Goal: Information Seeking & Learning: Check status

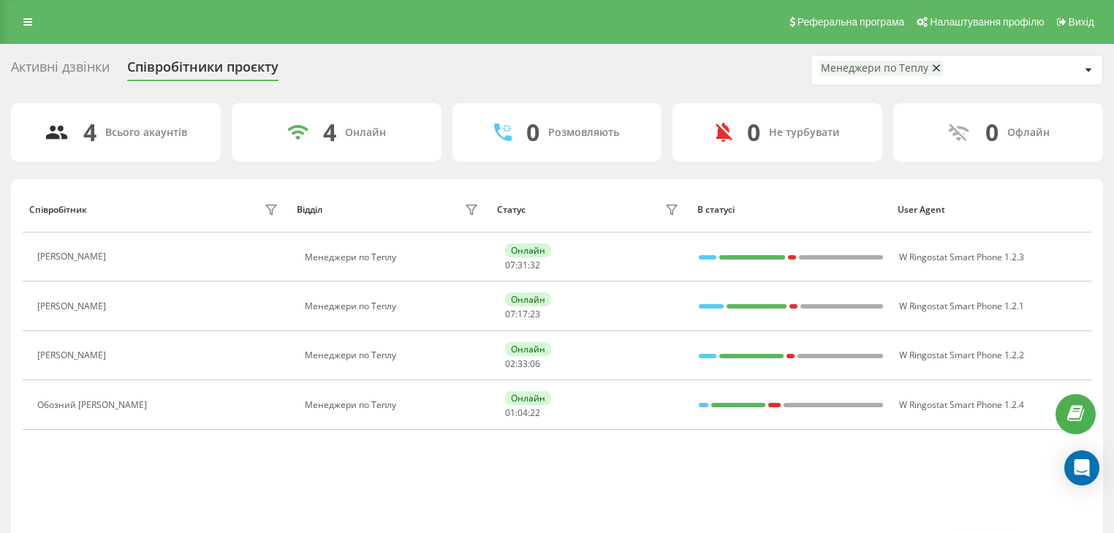
click at [154, 404] on button at bounding box center [163, 406] width 18 height 20
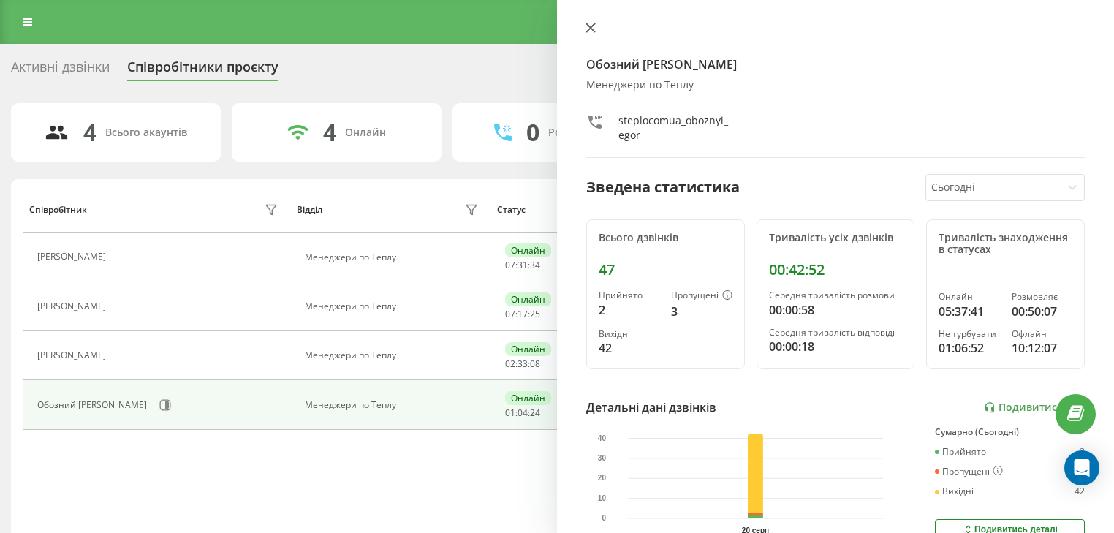
click at [582, 30] on button at bounding box center [590, 29] width 19 height 14
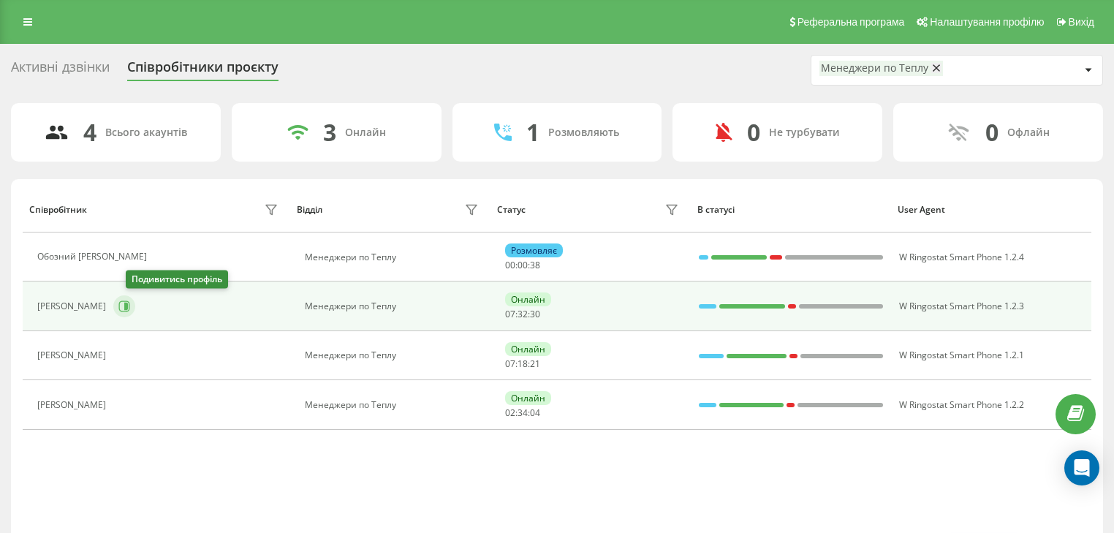
click at [128, 304] on icon at bounding box center [126, 306] width 4 height 7
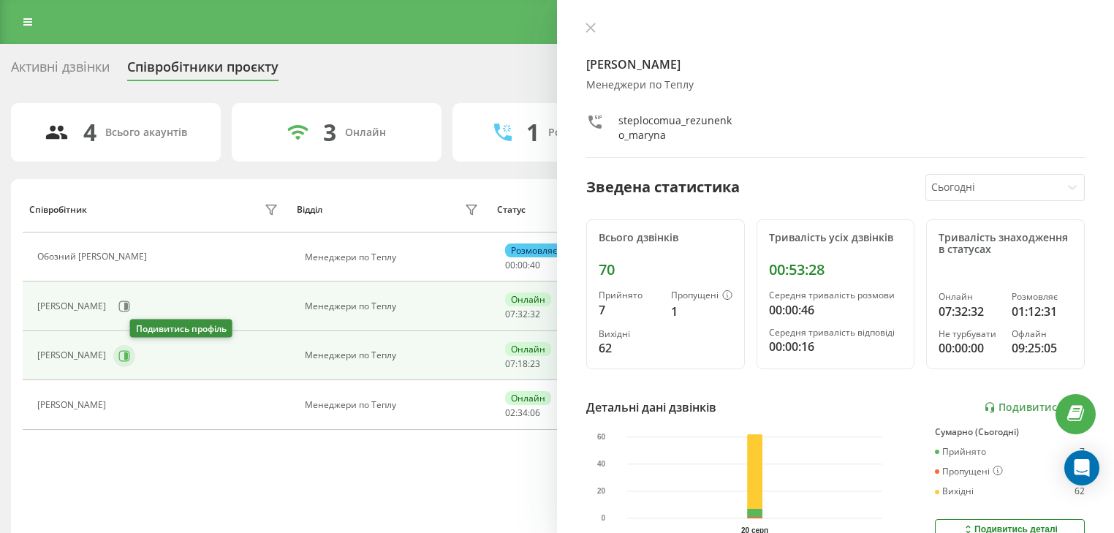
click at [130, 356] on icon at bounding box center [124, 356] width 12 height 12
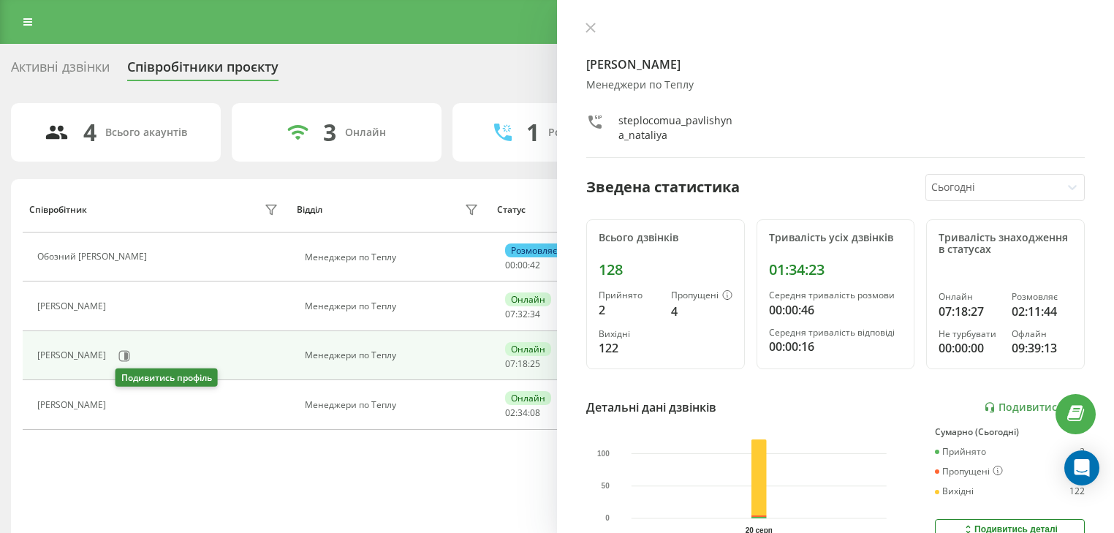
click at [128, 409] on icon at bounding box center [122, 405] width 12 height 12
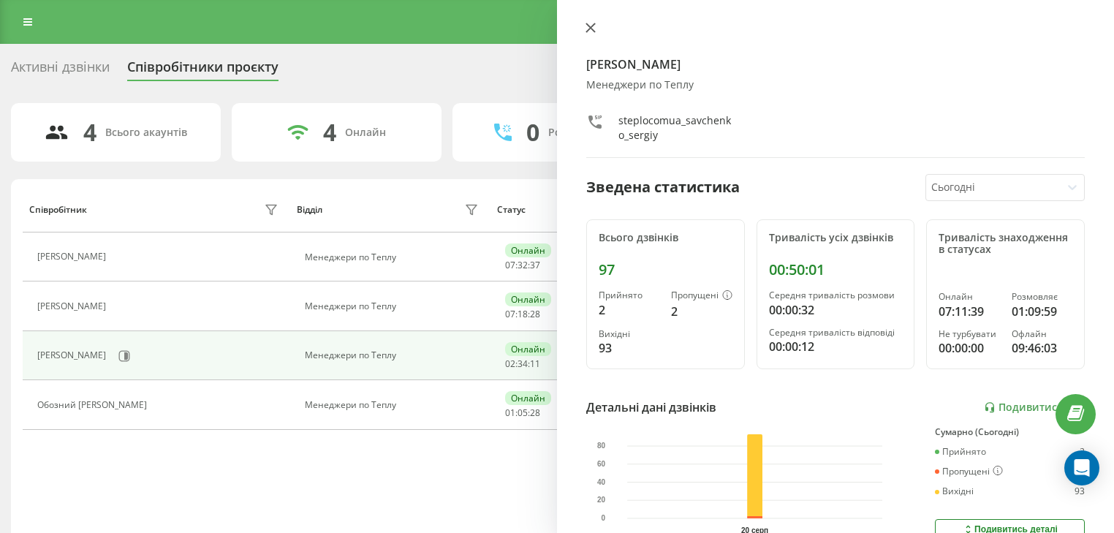
click at [591, 34] on button at bounding box center [590, 29] width 19 height 14
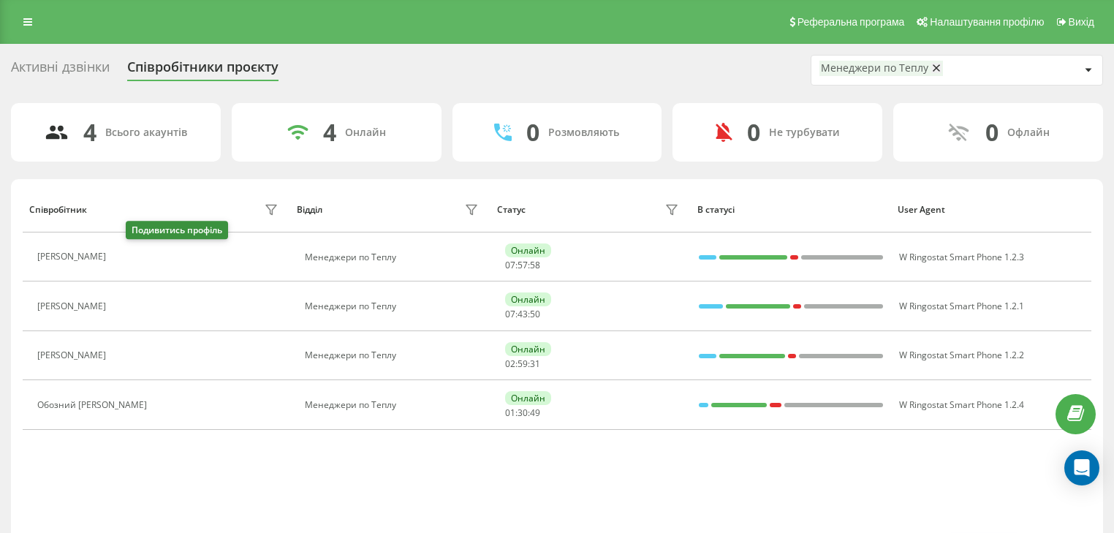
click at [131, 262] on button at bounding box center [122, 259] width 18 height 20
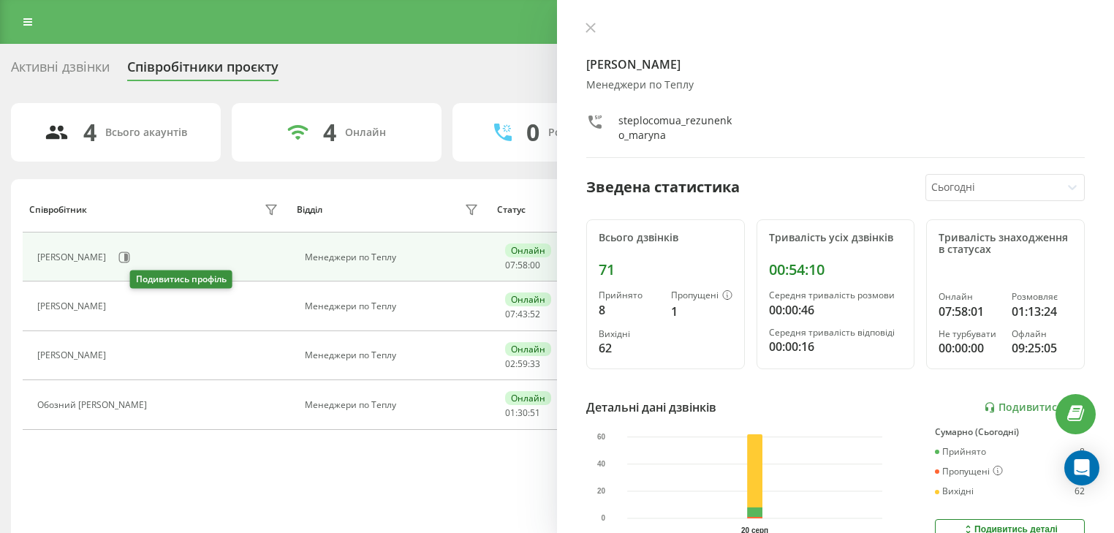
click at [128, 302] on icon at bounding box center [122, 306] width 12 height 12
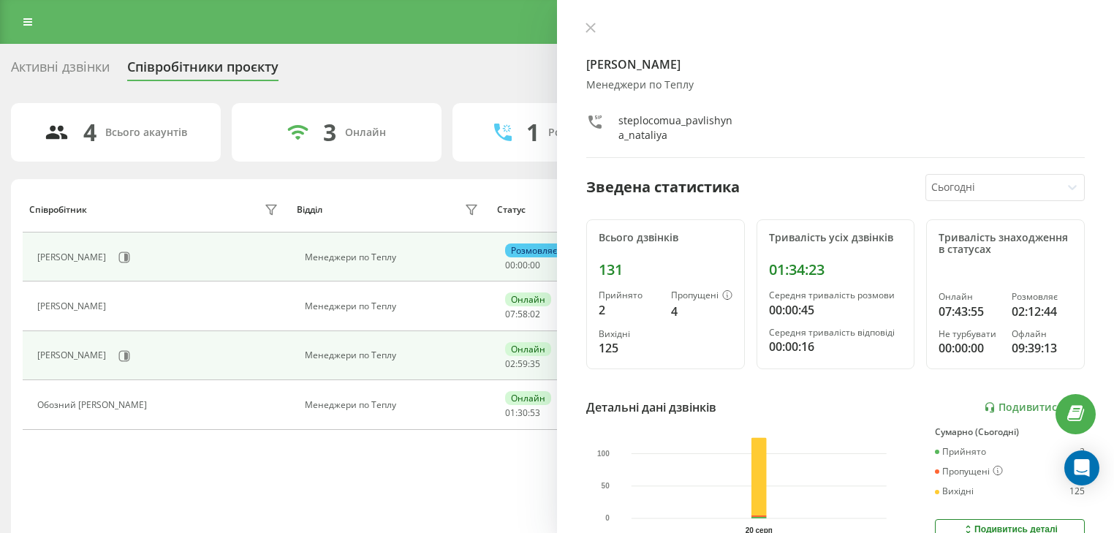
click at [142, 348] on div "[PERSON_NAME]" at bounding box center [159, 356] width 245 height 25
click at [128, 352] on icon at bounding box center [126, 355] width 4 height 7
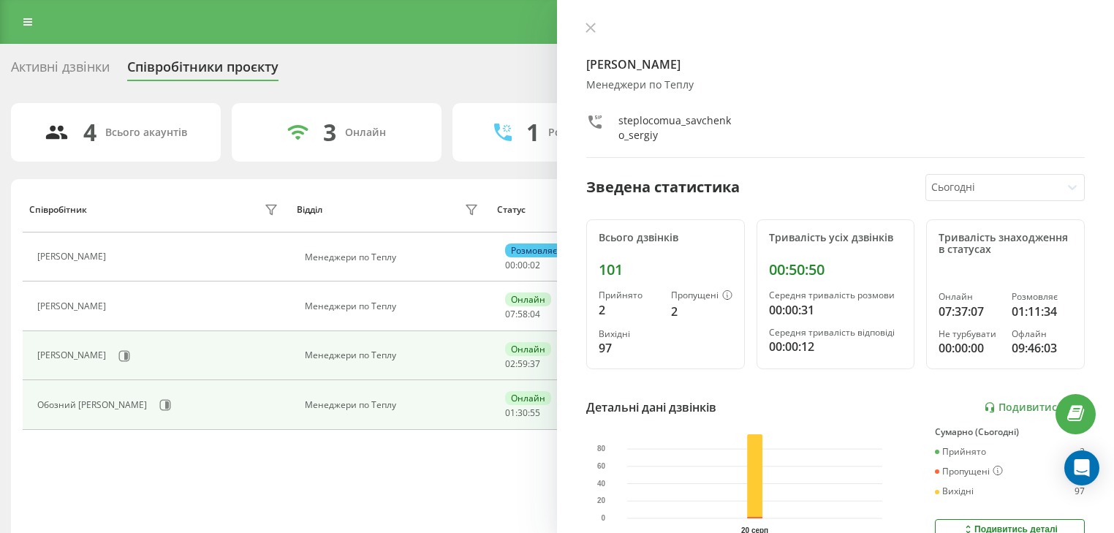
click at [134, 400] on div "Обозний [PERSON_NAME]" at bounding box center [93, 405] width 113 height 10
click at [159, 406] on icon at bounding box center [165, 405] width 12 height 12
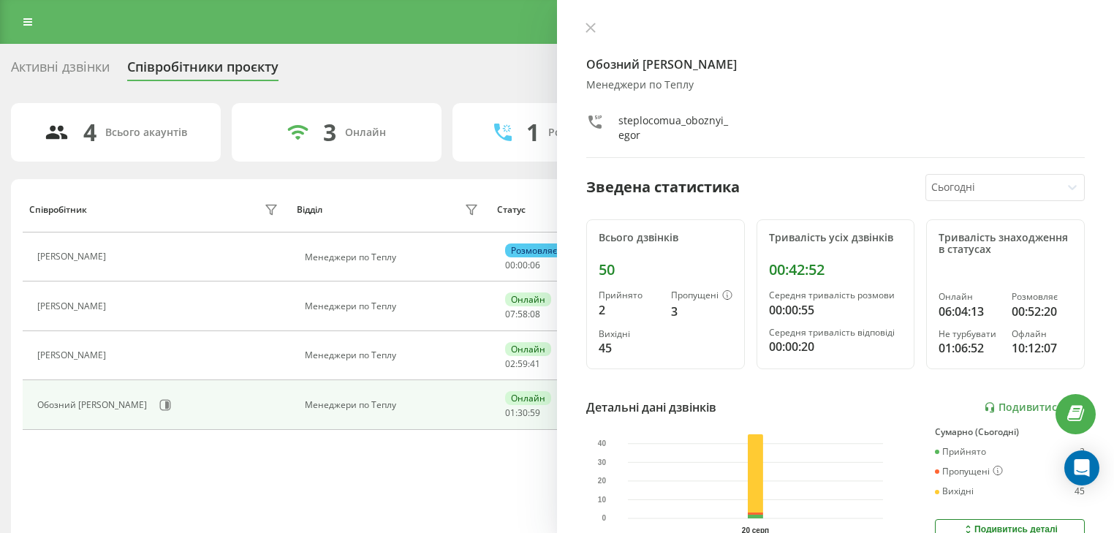
click at [588, 26] on icon at bounding box center [591, 28] width 10 height 10
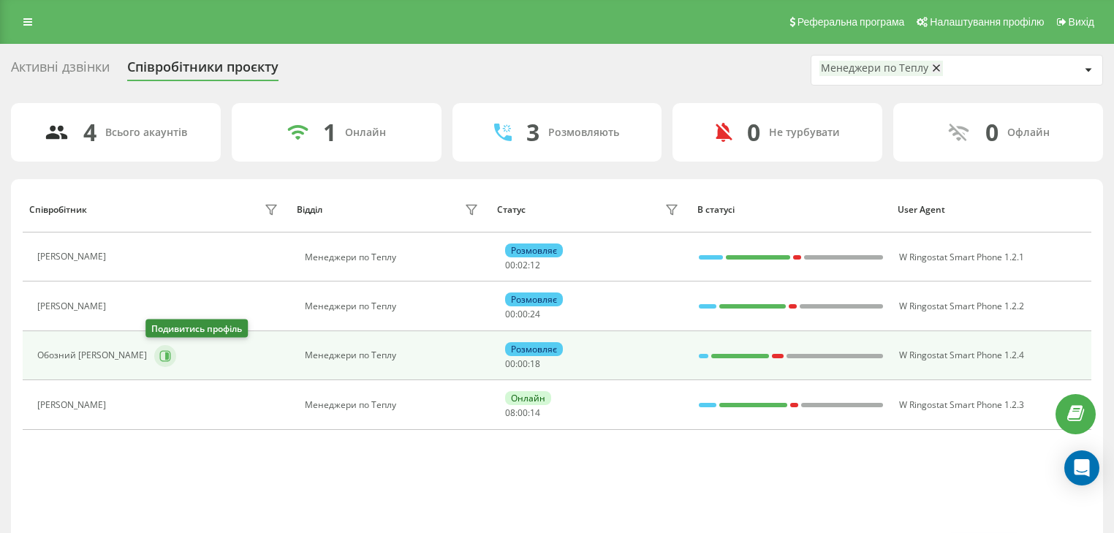
click at [159, 352] on icon at bounding box center [165, 356] width 12 height 12
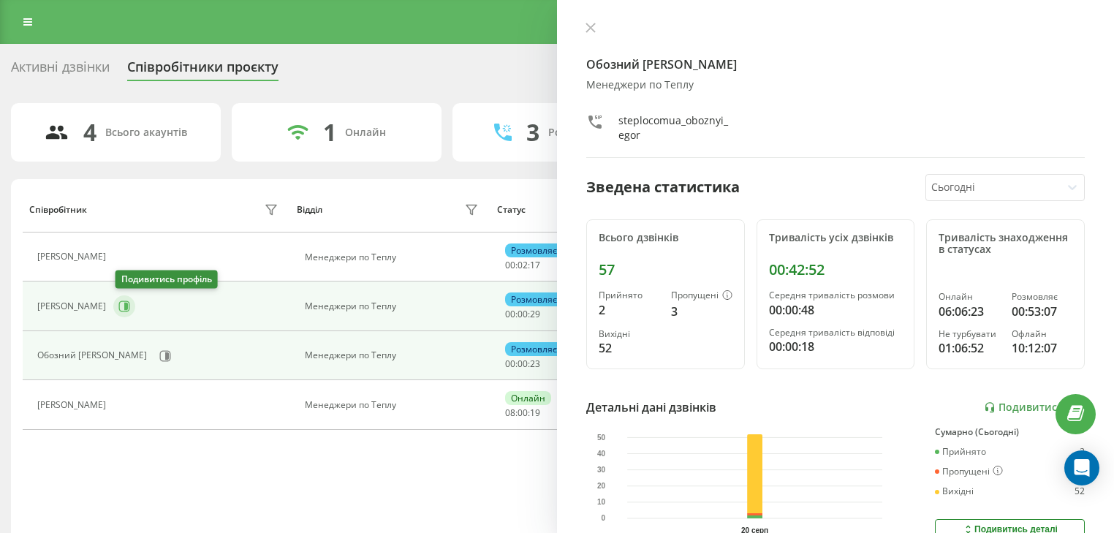
click at [130, 309] on icon at bounding box center [124, 306] width 11 height 11
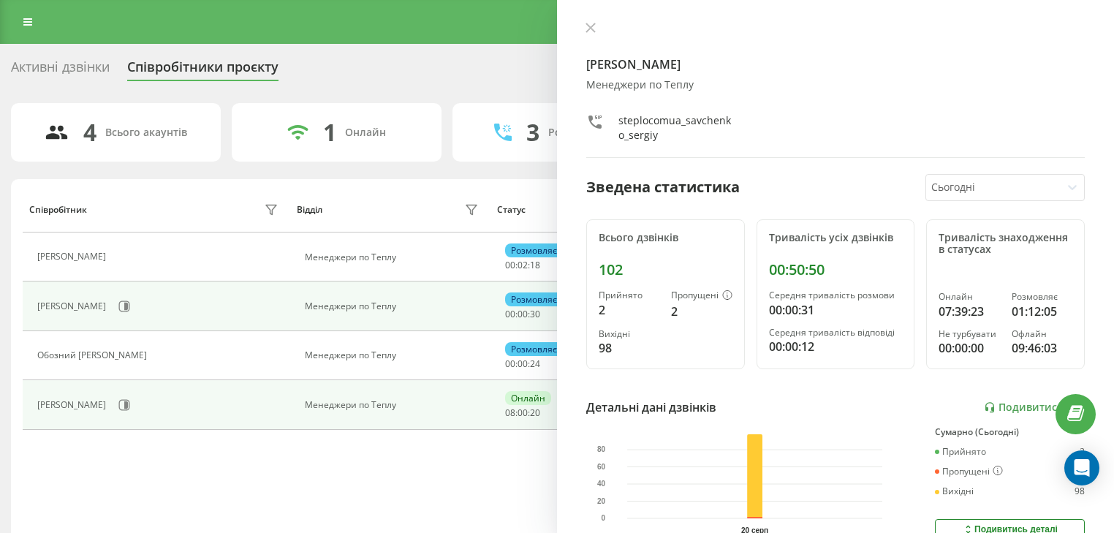
click at [126, 396] on div "[PERSON_NAME]" at bounding box center [159, 405] width 245 height 25
click at [130, 399] on icon at bounding box center [124, 405] width 12 height 12
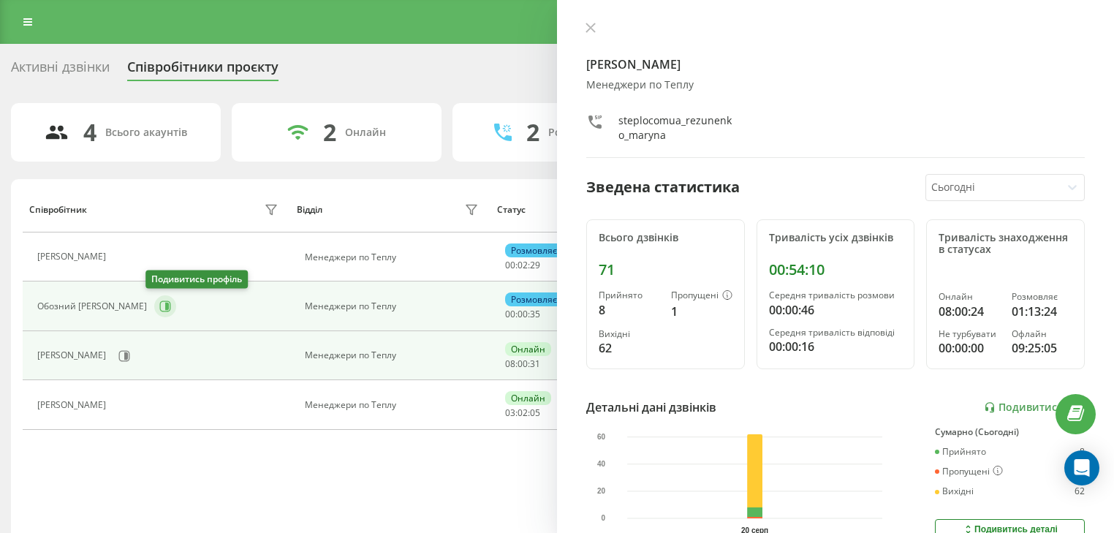
click at [159, 305] on icon at bounding box center [165, 306] width 12 height 12
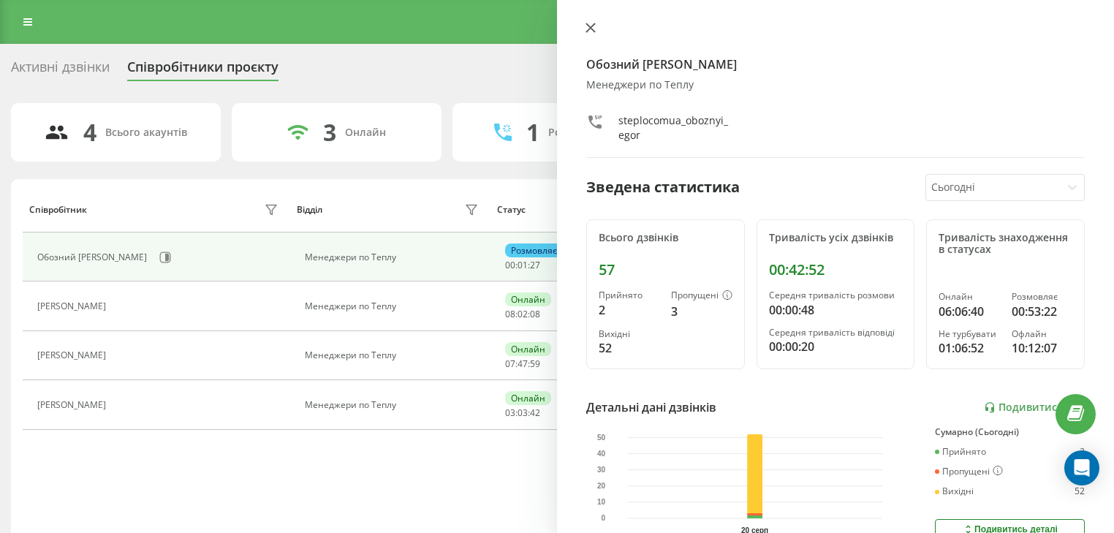
click at [582, 23] on button at bounding box center [590, 29] width 19 height 14
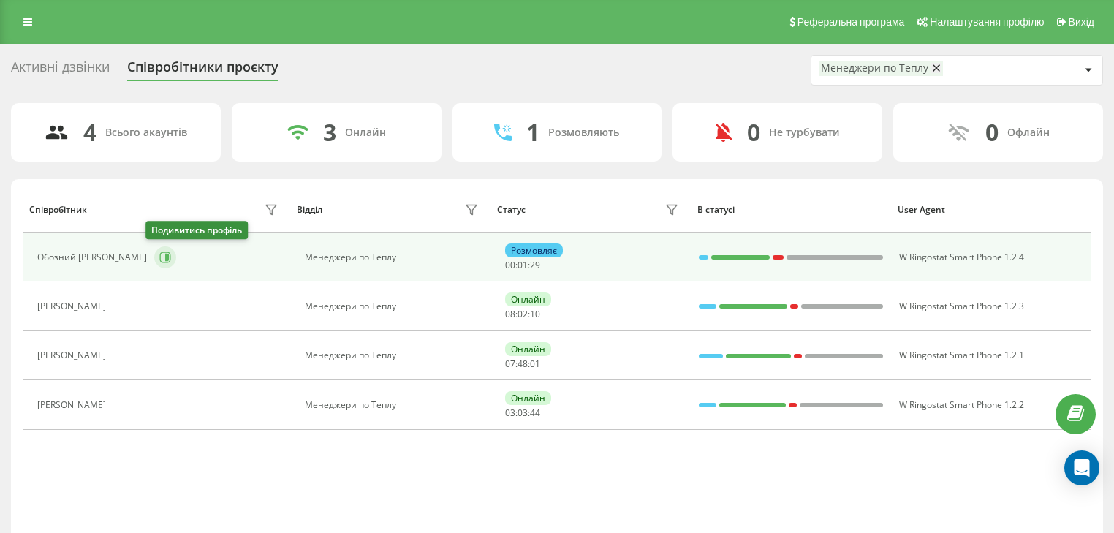
click at [159, 256] on icon at bounding box center [165, 257] width 12 height 12
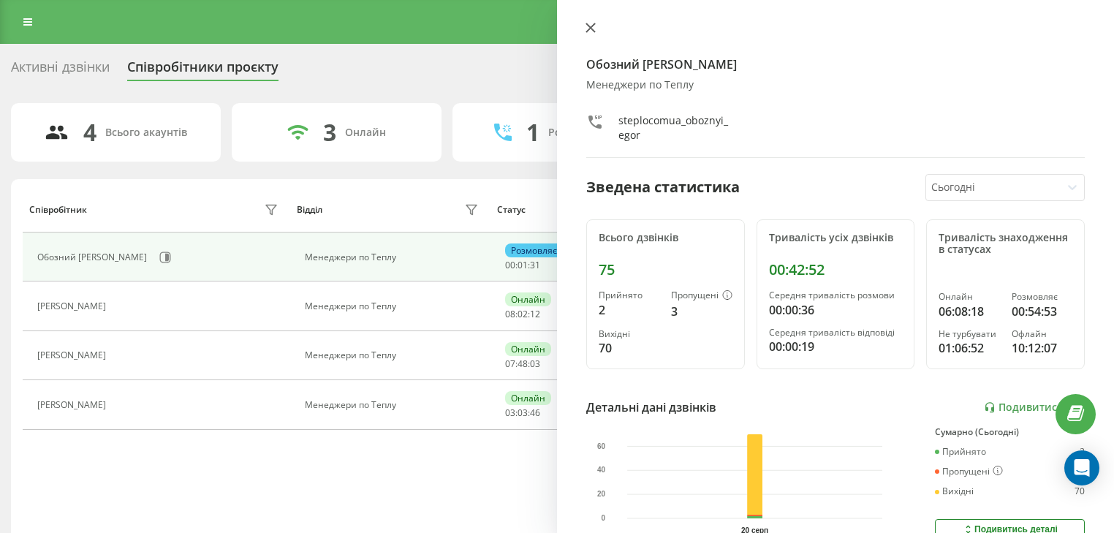
click at [596, 29] on button at bounding box center [590, 29] width 19 height 14
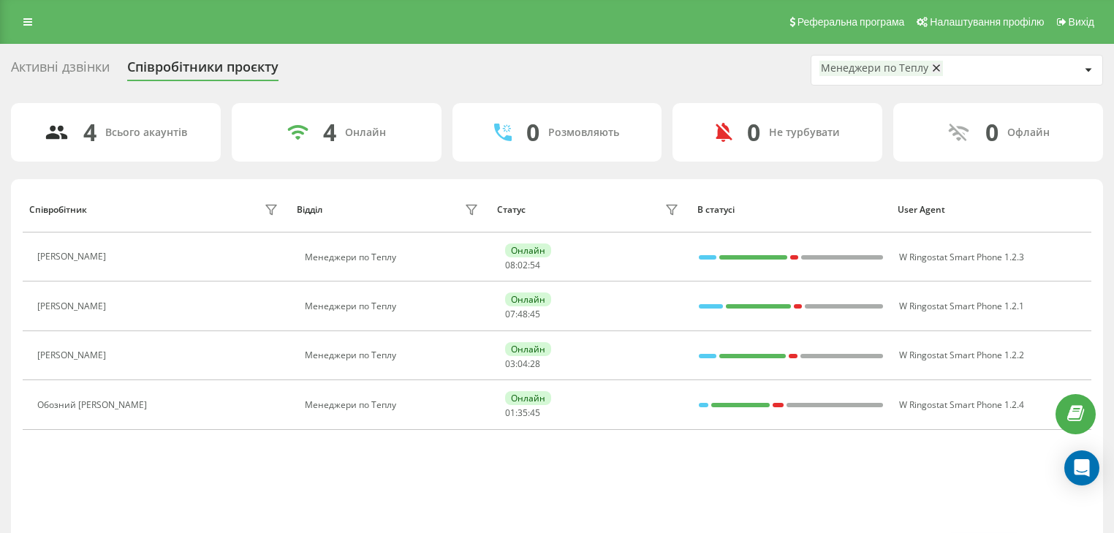
click at [1094, 298] on div "Співробітник Відділ Статус В статусі User Agent [PERSON_NAME] по Теплу Онлайн 0…" at bounding box center [557, 374] width 1092 height 390
